Goal: Transaction & Acquisition: Purchase product/service

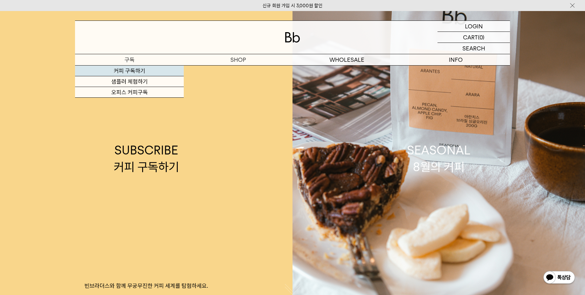
click at [137, 72] on link "커피 구독하기" at bounding box center [129, 71] width 109 height 11
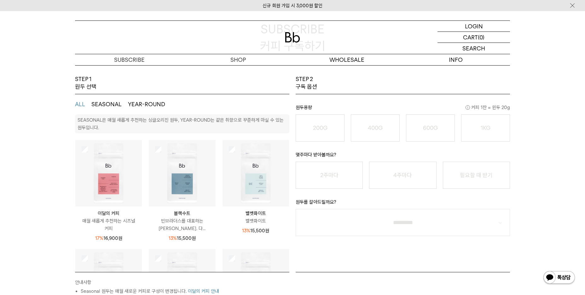
scroll to position [63, 0]
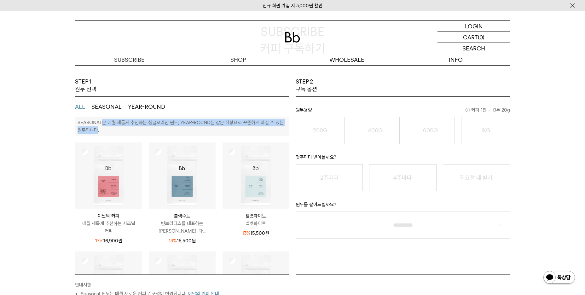
drag, startPoint x: 103, startPoint y: 123, endPoint x: 107, endPoint y: 132, distance: 10.5
click at [107, 132] on p "SEASONAL은 매월 새롭게 추천하는 싱글오리진 원두, YEAR-ROUND는 같은 취향으로 꾸준하게 마실 수 있는 원두입니다." at bounding box center [181, 126] width 206 height 13
click at [52, 146] on div "STEP 1 원두 선택 ALL SEASONAL YEAR-ROUND SEASONAL은 매월 새롭게 추천하는 싱글오리진 원두, YEAR-ROUND…" at bounding box center [292, 231] width 585 height 306
click at [147, 105] on button "YEAR-ROUND" at bounding box center [146, 107] width 37 height 8
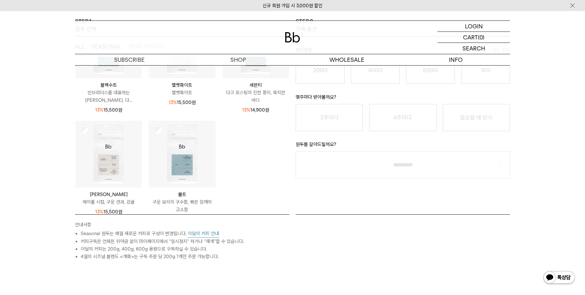
scroll to position [126, 0]
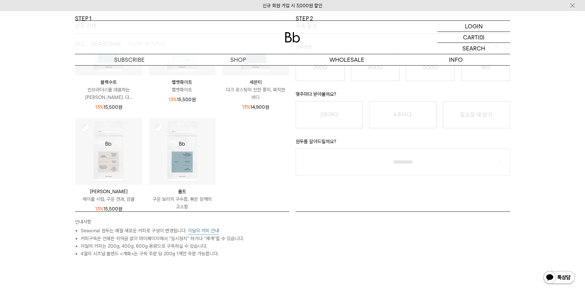
click at [42, 213] on div "STEP 1 원두 선택 ALL SEASONAL YEAR-ROUND SEASONAL은 매월 새롭게 추천하는 싱글오리진 원두, YEAR-ROUND…" at bounding box center [292, 168] width 585 height 306
click at [190, 228] on button "이달의 커피 안내" at bounding box center [203, 231] width 31 height 8
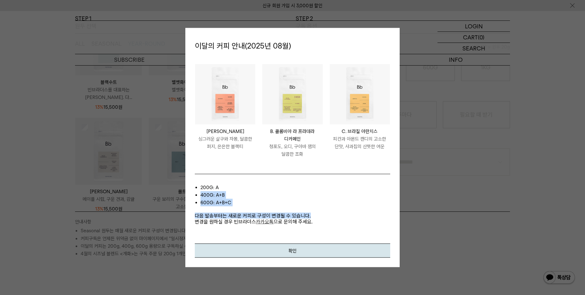
drag, startPoint x: 219, startPoint y: 190, endPoint x: 224, endPoint y: 207, distance: 17.4
click at [224, 207] on div "200g: A 400g: A+B 600g: A+B+C 다음 발송부터는 새로운 커피로 구성이 변경될 수 있습니다. 변경을 원하실 경우 빈브라더스…" at bounding box center [292, 209] width 195 height 70
click at [224, 207] on p "다음 발송부터는 새로운 커피로 구성이 변경될 수 있습니다. 변경을 원하실 경우 빈브라더스 카카오톡 으로 문의해 주세요." at bounding box center [292, 215] width 195 height 18
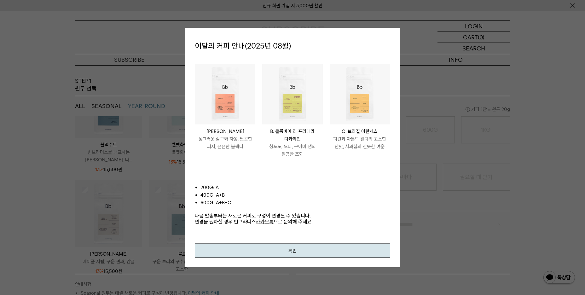
scroll to position [63, 0]
click at [224, 244] on button "확인" at bounding box center [292, 250] width 195 height 14
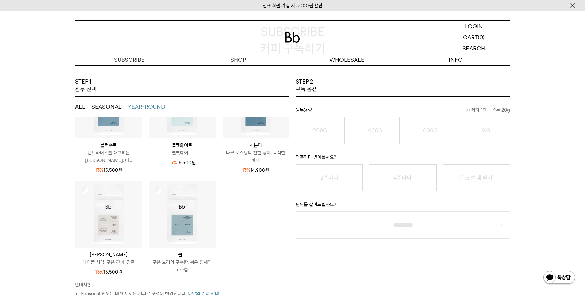
click at [43, 171] on div "STEP 1 원두 선택 ALL SEASONAL YEAR-ROUND SEASONAL은 매월 새롭게 추천하는 싱글오리진 원두, YEAR-ROUND…" at bounding box center [292, 231] width 585 height 306
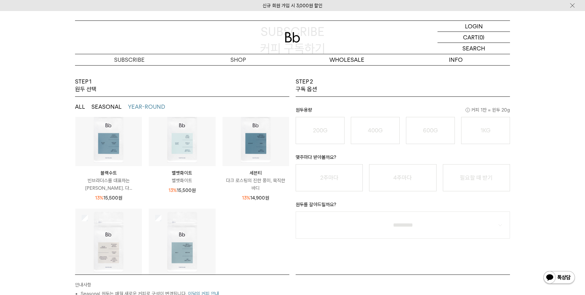
scroll to position [32, 0]
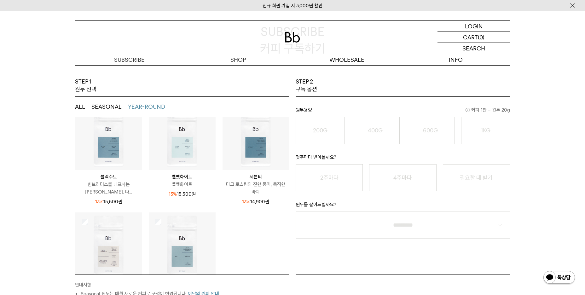
click at [109, 150] on img at bounding box center [108, 136] width 67 height 67
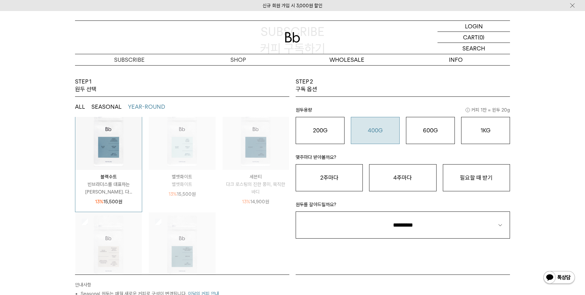
click at [392, 128] on div "400G 31,000 원" at bounding box center [375, 131] width 42 height 8
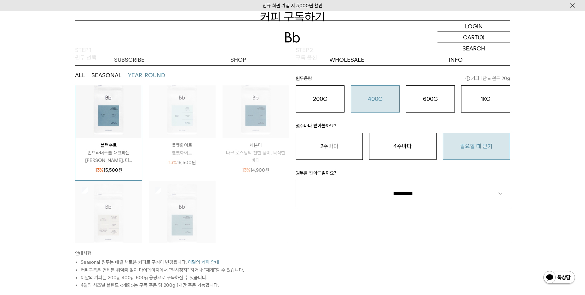
click at [466, 138] on button "필요할 때 받기" at bounding box center [476, 146] width 67 height 27
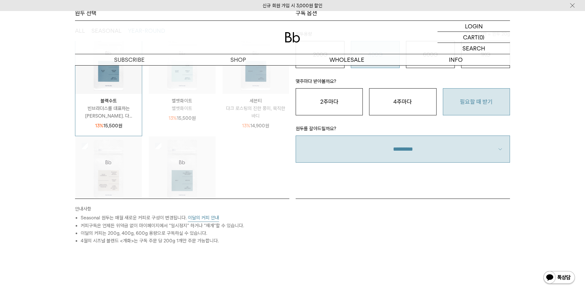
scroll to position [158, 0]
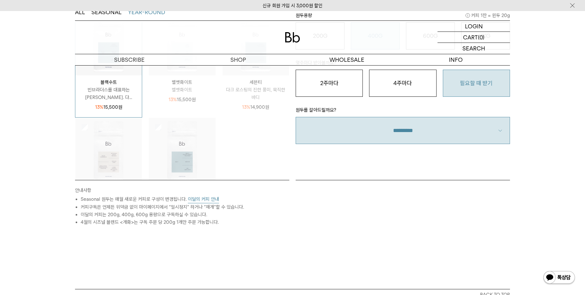
click at [413, 140] on select "**********" at bounding box center [403, 130] width 214 height 27
select select "**"
click at [296, 117] on select "**********" at bounding box center [403, 130] width 214 height 27
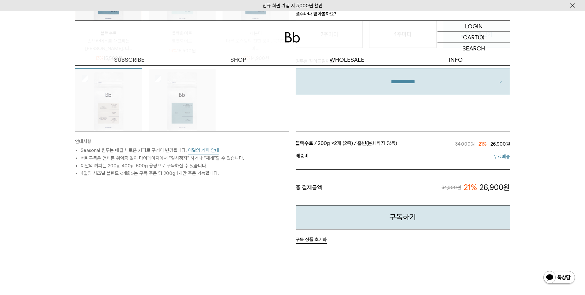
scroll to position [221, 0]
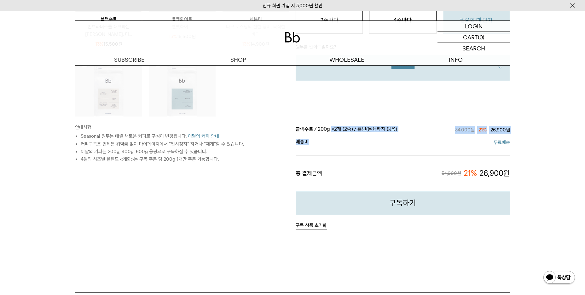
drag, startPoint x: 331, startPoint y: 128, endPoint x: 354, endPoint y: 145, distance: 28.8
click at [354, 145] on ul "블랙수트 / 200g × 2개 (2종) / 홀빈(분쇄하지 않음) / 필요할 때 받기 34,000원 21% 26,900원 블랙수트 / 200g …" at bounding box center [403, 158] width 214 height 68
click at [354, 145] on span "배송비" at bounding box center [349, 143] width 107 height 8
drag, startPoint x: 321, startPoint y: 132, endPoint x: 355, endPoint y: 146, distance: 36.9
click at [355, 146] on ul "블랙수트 / 200g × 2개 (2종) / 홀빈(분쇄하지 않음) / 필요할 때 받기 34,000원 21% 26,900원 블랙수트 / 200g …" at bounding box center [403, 158] width 214 height 68
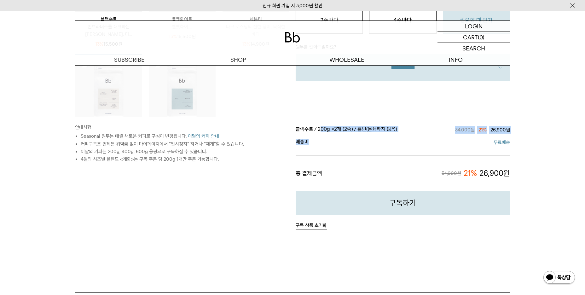
click at [355, 146] on span "배송비" at bounding box center [349, 143] width 107 height 8
drag, startPoint x: 345, startPoint y: 128, endPoint x: 349, endPoint y: 144, distance: 15.8
click at [349, 144] on ul "블랙수트 / 200g × 2개 (2종) / 홀빈(분쇄하지 않음) / 필요할 때 받기 34,000원 21% 26,900원 블랙수트 / 200g …" at bounding box center [403, 158] width 214 height 68
click at [349, 143] on span "배송비" at bounding box center [349, 143] width 107 height 8
drag, startPoint x: 327, startPoint y: 131, endPoint x: 385, endPoint y: 145, distance: 58.9
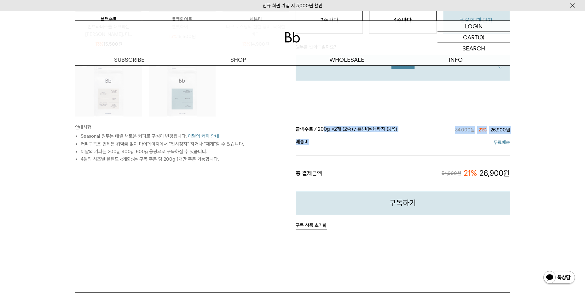
click at [385, 145] on ul "블랙수트 / 200g × 2개 (2종) / 홀빈(분쇄하지 않음) / 필요할 때 받기 34,000원 21% 26,900원 블랙수트 / 200g …" at bounding box center [403, 158] width 214 height 68
click at [385, 145] on span "배송비" at bounding box center [349, 143] width 107 height 8
drag, startPoint x: 307, startPoint y: 126, endPoint x: 376, endPoint y: 151, distance: 73.7
click at [376, 151] on ul "블랙수트 / 200g × 2개 (2종) / 홀빈(분쇄하지 않음) / 필요할 때 받기 34,000원 21% 26,900원 블랙수트 / 200g …" at bounding box center [403, 158] width 214 height 68
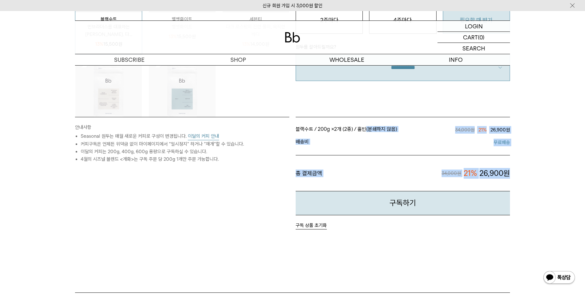
drag, startPoint x: 367, startPoint y: 130, endPoint x: 520, endPoint y: 150, distance: 154.2
click at [520, 150] on div "STEP 1 원두 선택 ALL SEASONAL YEAR-ROUND SEASONAL은 매월 새롭게 추천하는 싱글오리진 원두, YEAR-ROUND…" at bounding box center [292, 106] width 585 height 372
drag, startPoint x: 508, startPoint y: 144, endPoint x: 472, endPoint y: 130, distance: 38.3
click at [473, 130] on div "블랙수트 / 200g × 2개 (2종) / 홀빈(분쇄하지 않음) / 필요할 때 받기 34,000원 21% 26,900원 블랙수트 / 200g …" at bounding box center [402, 173] width 221 height 113
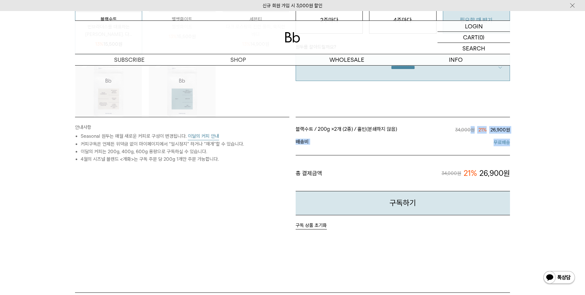
click at [470, 129] on span "34,000원" at bounding box center [465, 130] width 20 height 6
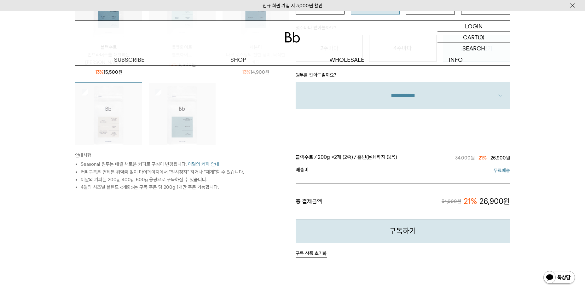
scroll to position [189, 0]
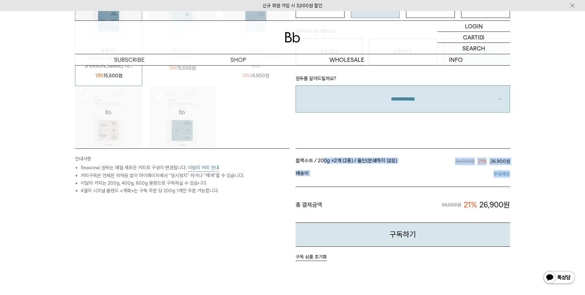
drag, startPoint x: 323, startPoint y: 155, endPoint x: 515, endPoint y: 171, distance: 193.2
click at [515, 171] on div "STEP 1 원두 선택 ALL SEASONAL YEAR-ROUND SEASONAL은 매월 새롭게 추천하는 싱글오리진 원두, YEAR-ROUND…" at bounding box center [293, 138] width 454 height 372
drag, startPoint x: 477, startPoint y: 163, endPoint x: 468, endPoint y: 161, distance: 10.0
click at [468, 161] on div "STEP 1 원두 선택 ALL SEASONAL YEAR-ROUND SEASONAL은 매월 새롭게 추천하는 싱글오리진 원두, YEAR-ROUND…" at bounding box center [293, 138] width 454 height 372
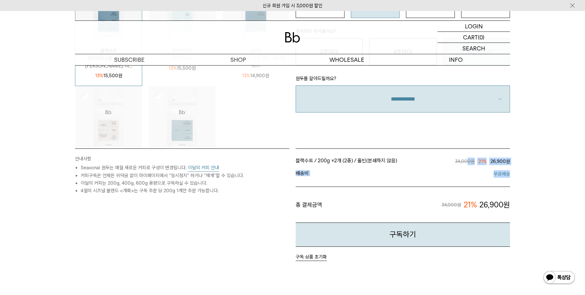
click at [468, 161] on span "34,000원" at bounding box center [465, 162] width 20 height 6
drag, startPoint x: 455, startPoint y: 161, endPoint x: 512, endPoint y: 176, distance: 58.0
click at [512, 176] on div "블랙수트 / 200g × 2개 (2종) / 홀빈(분쇄하지 않음) / 필요할 때 받기 34,000원 21% 26,900원 블랙수트 / 200g …" at bounding box center [402, 204] width 221 height 113
drag, startPoint x: 516, startPoint y: 175, endPoint x: 433, endPoint y: 156, distance: 84.9
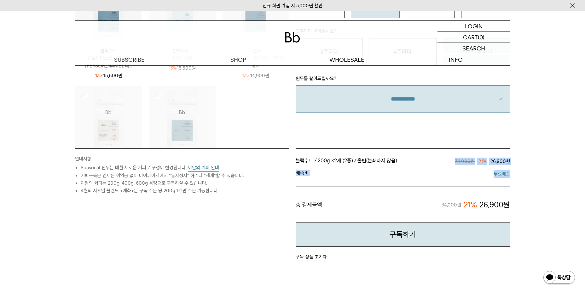
click at [433, 156] on div "STEP 1 원두 선택 ALL SEASONAL YEAR-ROUND SEASONAL은 매월 새롭게 추천하는 싱글오리진 원두, YEAR-ROUND…" at bounding box center [293, 138] width 454 height 372
click at [433, 156] on li "블랙수트 / 200g × 2개 (2종) / 홀빈(분쇄하지 않음) / 필요할 때 받기 34,000원 21% 26,900원" at bounding box center [403, 161] width 214 height 13
drag, startPoint x: 316, startPoint y: 160, endPoint x: 414, endPoint y: 178, distance: 99.5
click at [414, 178] on ul "블랙수트 / 200g × 2개 (2종) / 홀빈(분쇄하지 않음) / 필요할 때 받기 34,000원 21% 26,900원 블랙수트 / 200g …" at bounding box center [403, 189] width 214 height 68
click at [414, 178] on li "배송비 무료배송" at bounding box center [403, 174] width 214 height 13
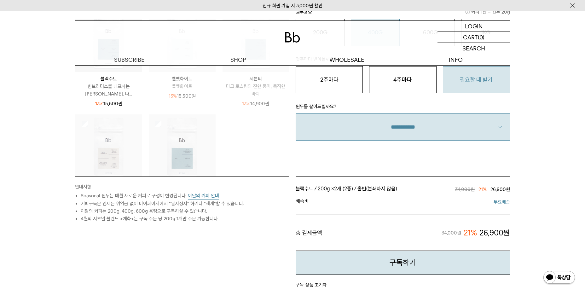
scroll to position [158, 0]
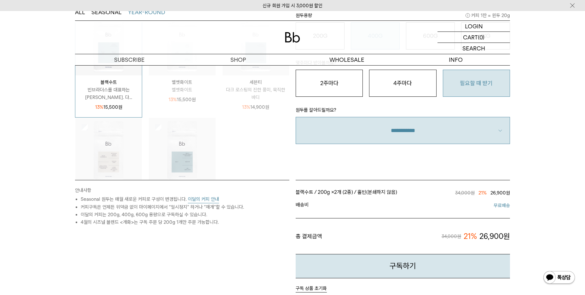
click at [539, 195] on div "STEP 1 원두 선택 ALL SEASONAL YEAR-ROUND SEASONAL은 매월 새롭게 추천하는 싱글오리진 원두, YEAR-ROUND…" at bounding box center [292, 169] width 585 height 372
drag, startPoint x: 452, startPoint y: 193, endPoint x: 522, endPoint y: 209, distance: 71.8
click at [522, 209] on div "STEP 1 원두 선택 ALL SEASONAL YEAR-ROUND SEASONAL은 매월 새롭게 추천하는 싱글오리진 원두, YEAR-ROUND…" at bounding box center [292, 169] width 585 height 372
drag, startPoint x: 485, startPoint y: 199, endPoint x: 456, endPoint y: 192, distance: 29.4
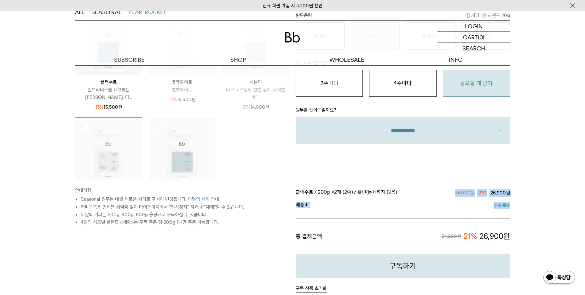
click at [456, 192] on div "STEP 1 원두 선택 ALL SEASONAL YEAR-ROUND SEASONAL은 매월 새롭게 추천하는 싱글오리진 원두, YEAR-ROUND…" at bounding box center [292, 169] width 585 height 372
click at [456, 192] on span "34,000원" at bounding box center [465, 193] width 20 height 6
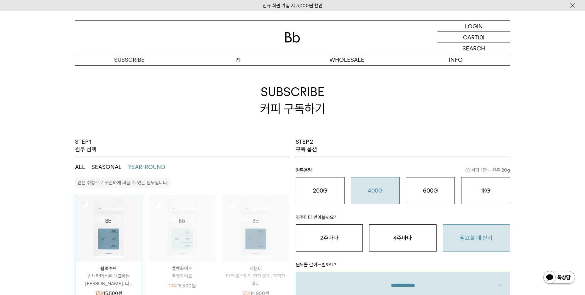
scroll to position [0, 0]
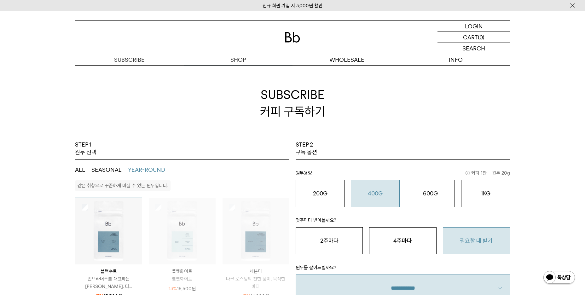
click at [237, 72] on h2 "SUBSCRIBE 커피 구독하기" at bounding box center [292, 103] width 435 height 76
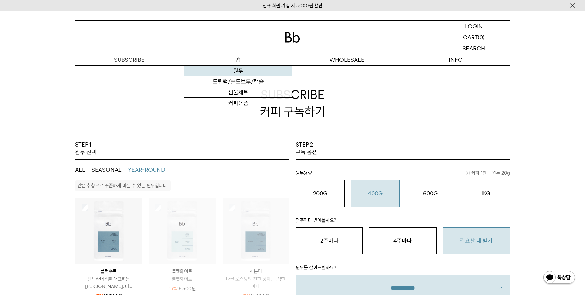
click at [241, 72] on link "원두" at bounding box center [238, 71] width 109 height 11
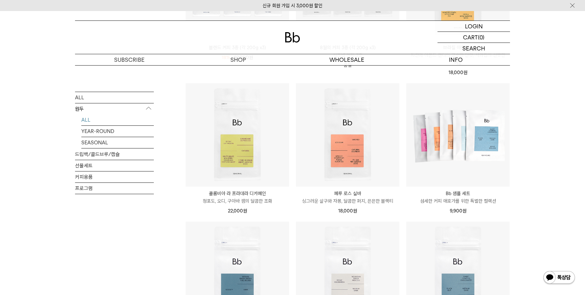
scroll to position [347, 0]
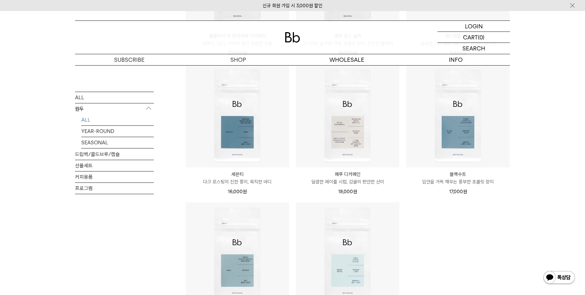
click at [485, 188] on div "17,000 원" at bounding box center [457, 192] width 103 height 8
click at [485, 180] on p "입안을 가득 채우는 풍부한 초콜릿 향미" at bounding box center [457, 182] width 103 height 8
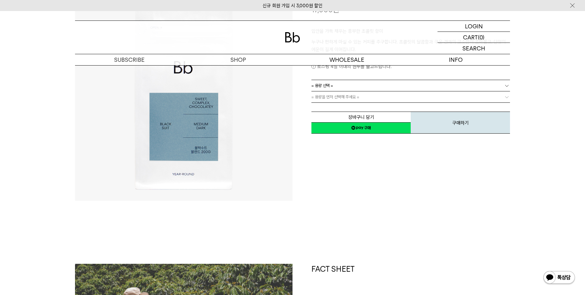
click at [351, 87] on link "= 용량 선택 =" at bounding box center [410, 85] width 199 height 11
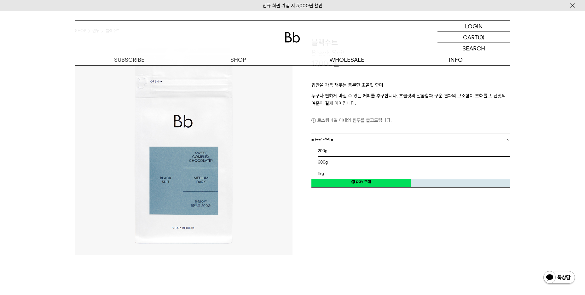
scroll to position [32, 0]
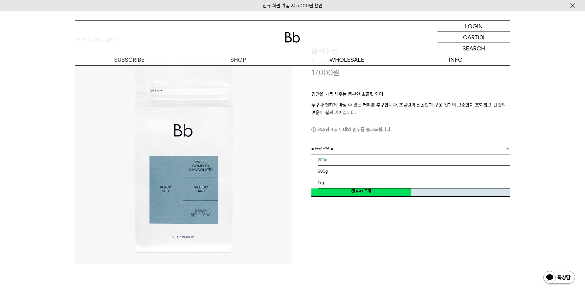
click at [333, 168] on li "600g" at bounding box center [414, 171] width 192 height 11
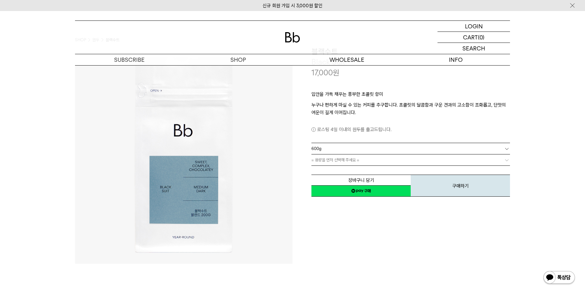
click at [335, 157] on span "= 용량을 먼저 선택해 주세요 =" at bounding box center [335, 159] width 48 height 11
click at [336, 164] on span "= 분쇄도 선택 =" at bounding box center [323, 159] width 25 height 11
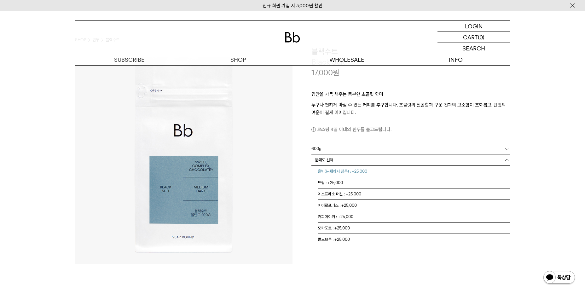
click at [334, 169] on li "홀빈(분쇄하지 않음) : +25,000" at bounding box center [414, 171] width 192 height 11
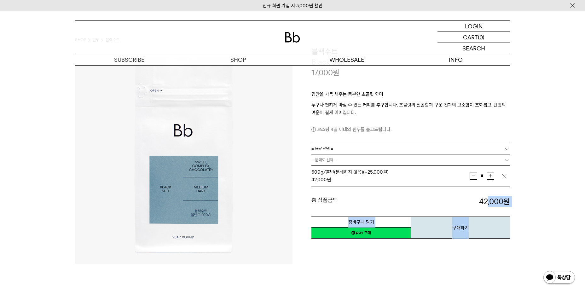
drag, startPoint x: 479, startPoint y: 200, endPoint x: 529, endPoint y: 208, distance: 51.1
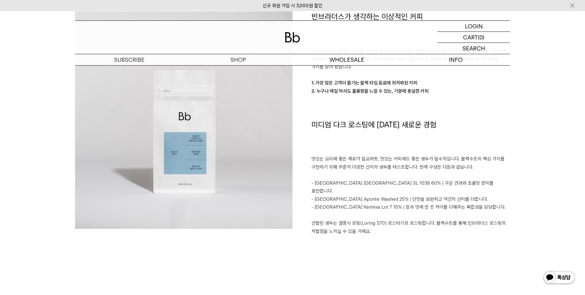
scroll to position [504, 0]
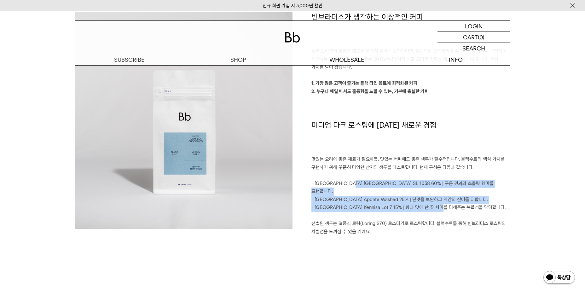
drag, startPoint x: 345, startPoint y: 185, endPoint x: 441, endPoint y: 198, distance: 96.9
click at [441, 198] on div "빈브라더스가 생각하는 이상적인 커피 싱글 오리진이 훌륭한 재료를 온전히 즐기는 방법이라면, 블렌드는 로스터리가 추구하는 지향점을 구현하여 제안…" at bounding box center [400, 128] width 217 height 232
click at [441, 204] on p "- Ethiopia Kennisa Lot 7 15% | 향과 맛에 한 끗 차이를 더해주는 복합성을 담당합니다." at bounding box center [410, 208] width 199 height 8
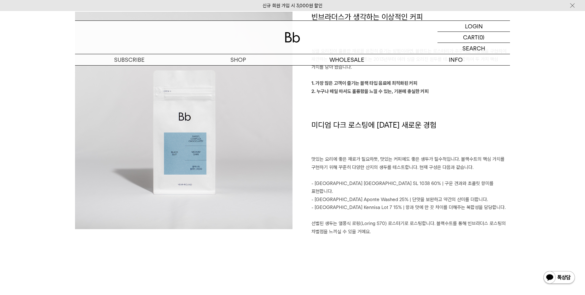
drag, startPoint x: 448, startPoint y: 179, endPoint x: 439, endPoint y: 179, distance: 8.5
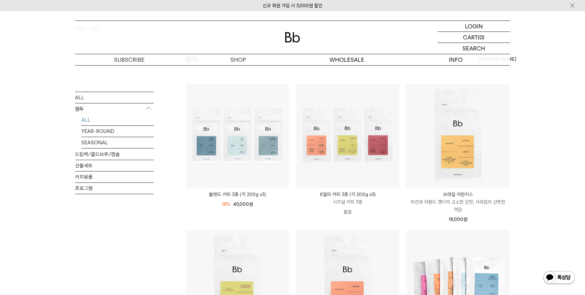
scroll to position [32, 0]
